Goal: Navigation & Orientation: Find specific page/section

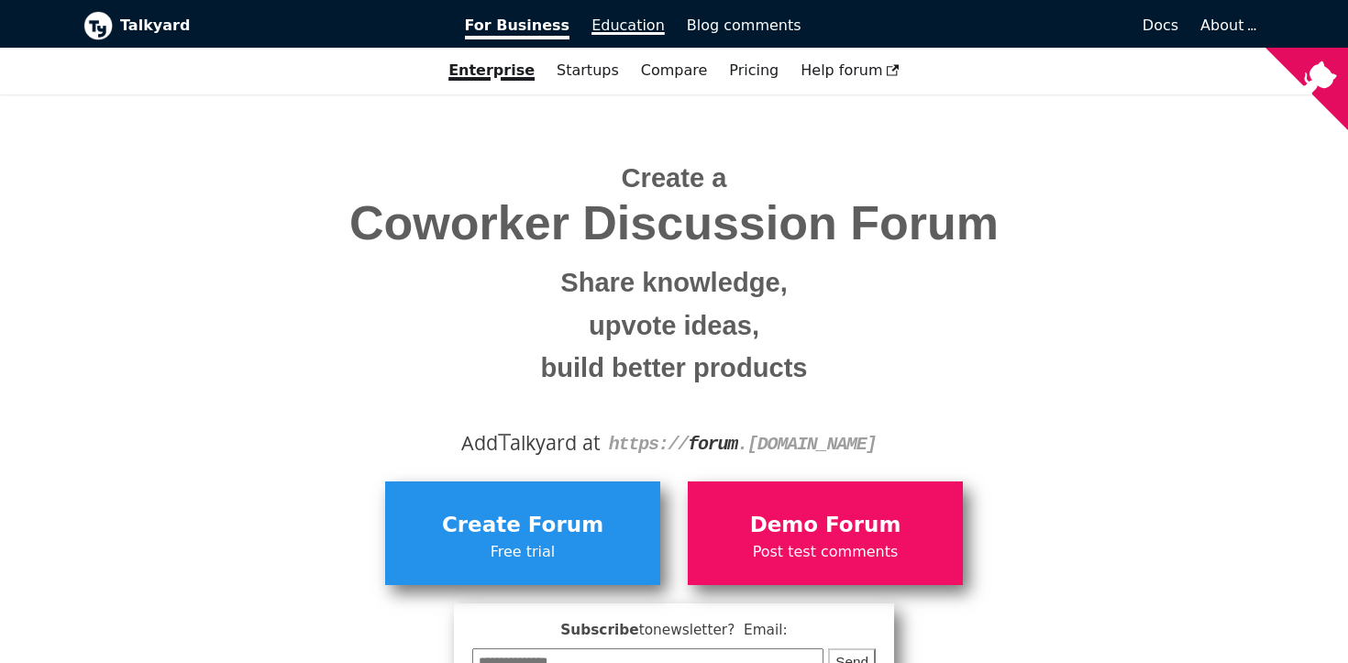
click at [621, 28] on span "Education" at bounding box center [628, 25] width 73 height 17
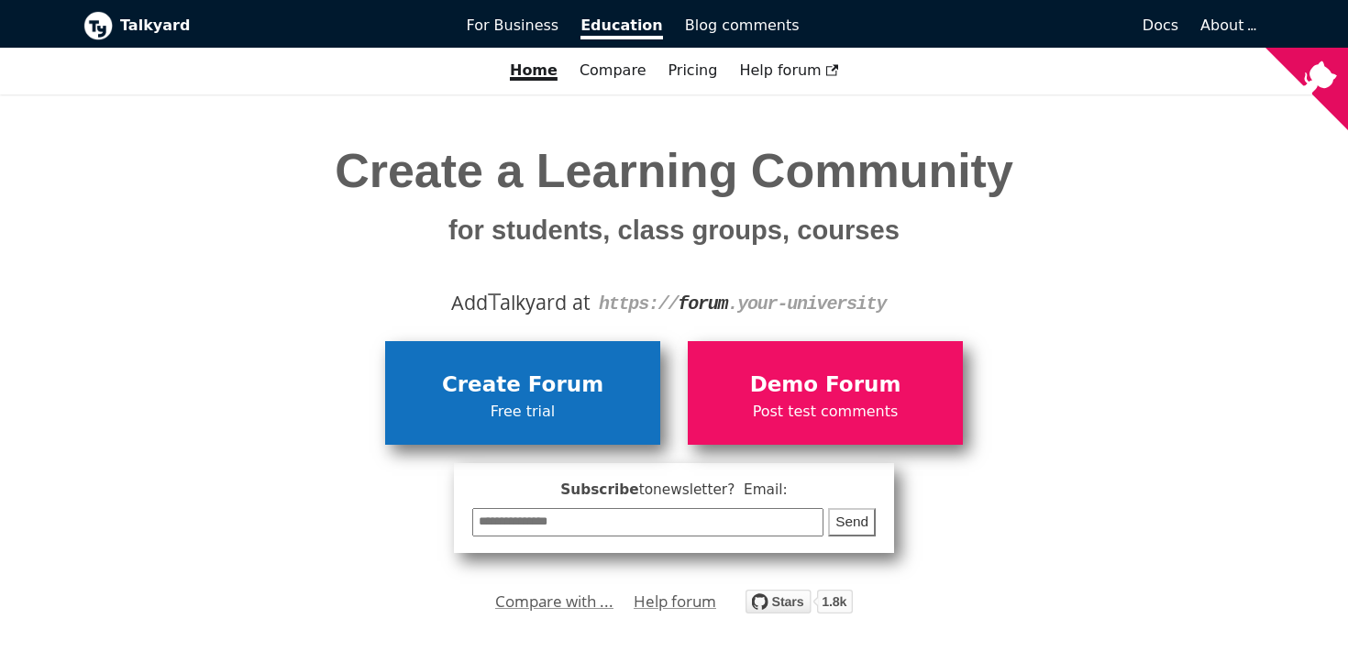
click at [452, 397] on span "Create Forum" at bounding box center [522, 385] width 257 height 35
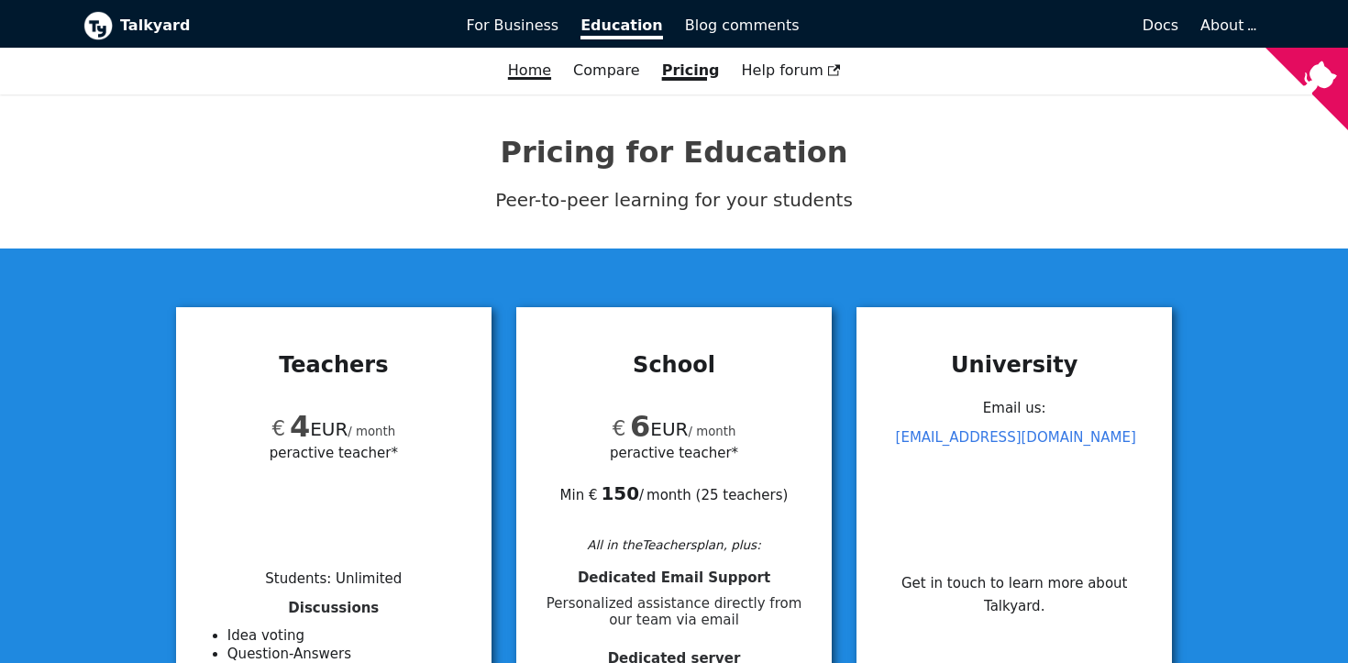
click at [543, 78] on link "Home" at bounding box center [529, 70] width 65 height 31
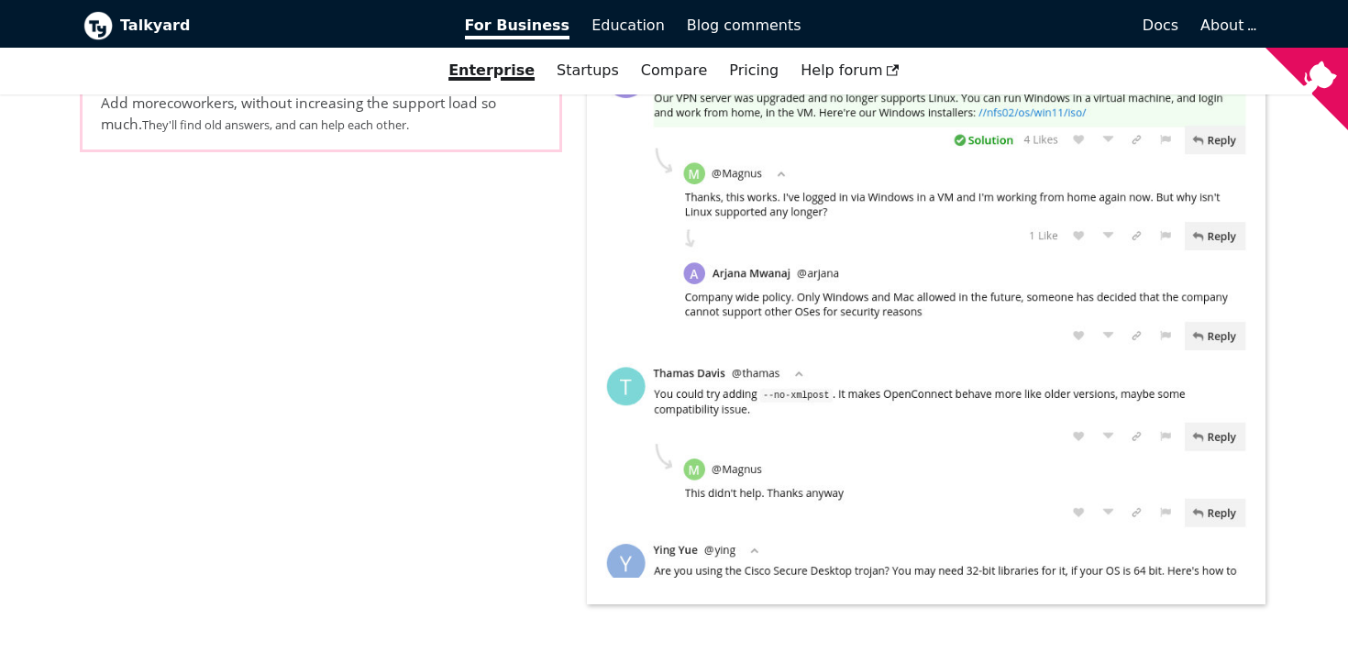
scroll to position [1301, 0]
